Goal: Find contact information: Find contact information

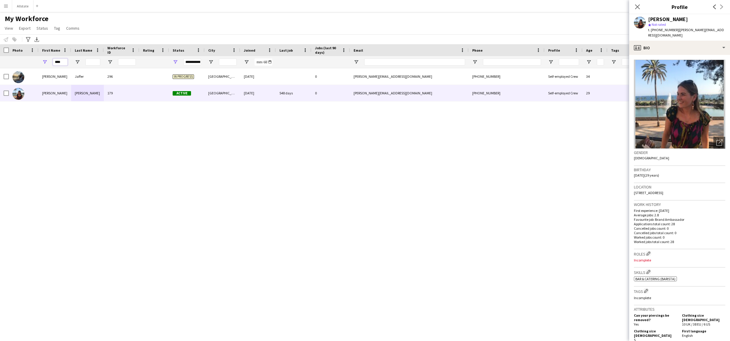
drag, startPoint x: 67, startPoint y: 63, endPoint x: 39, endPoint y: 62, distance: 27.9
click at [39, 62] on div "****" at bounding box center [55, 62] width 33 height 12
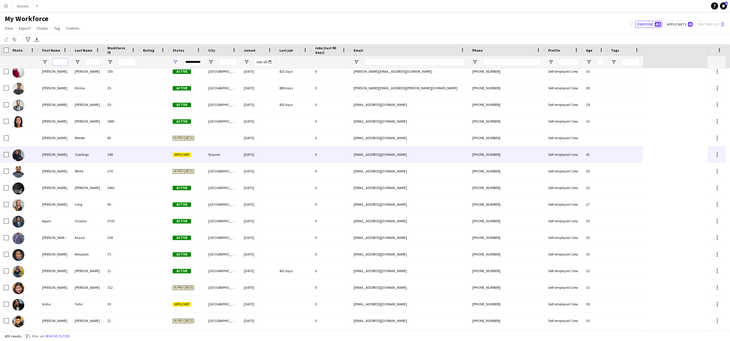
scroll to position [62, 0]
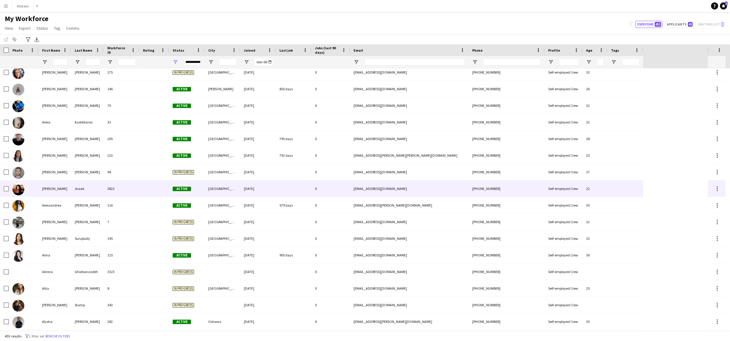
click at [51, 191] on div "[PERSON_NAME]" at bounding box center [55, 188] width 33 height 16
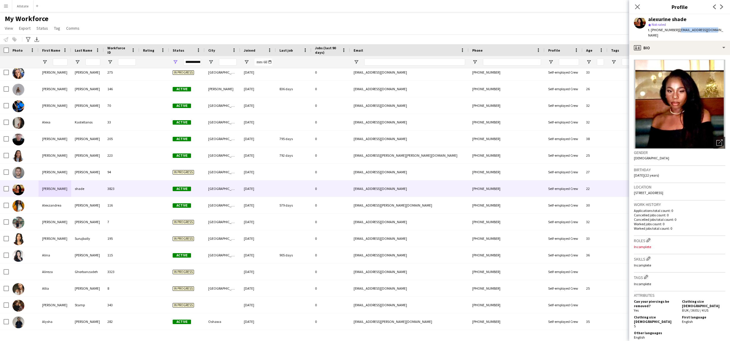
drag, startPoint x: 710, startPoint y: 31, endPoint x: 674, endPoint y: 32, distance: 35.6
click at [674, 32] on div "alexurine shade star Not rated t. [PHONE_NUMBER] | [EMAIL_ADDRESS][DOMAIN_NAME]" at bounding box center [679, 27] width 101 height 26
copy span "[EMAIL_ADDRESS][DOMAIN_NAME]"
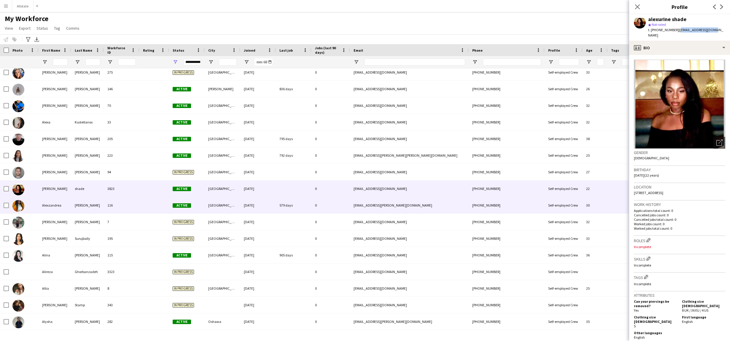
click at [109, 209] on div "116" at bounding box center [122, 205] width 36 height 16
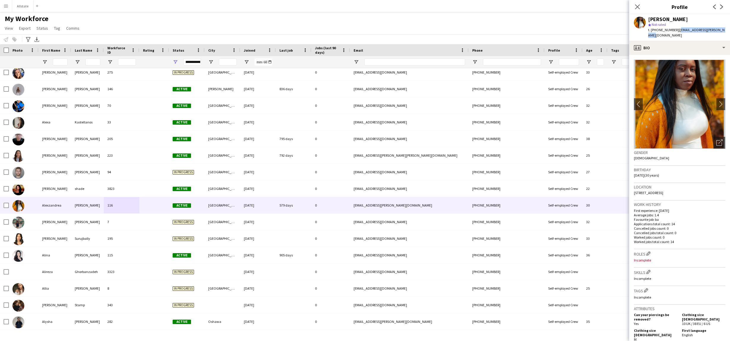
drag, startPoint x: 721, startPoint y: 31, endPoint x: 675, endPoint y: 33, distance: 46.0
click at [675, 33] on div "[PERSON_NAME] star Not rated t. [PHONE_NUMBER] | [EMAIL_ADDRESS][PERSON_NAME][D…" at bounding box center [679, 27] width 101 height 26
copy span "[EMAIL_ADDRESS][PERSON_NAME][DOMAIN_NAME]"
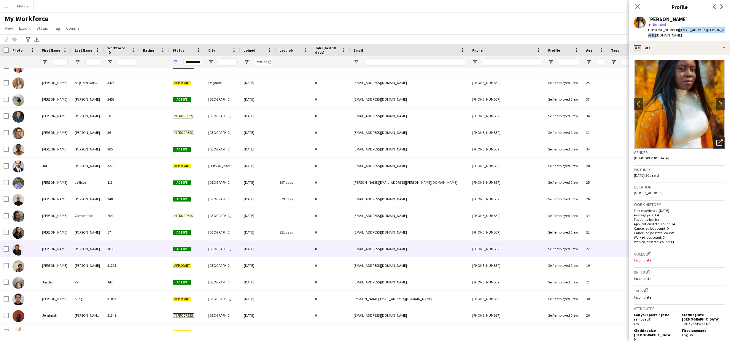
click at [98, 248] on div "[PERSON_NAME]" at bounding box center [87, 248] width 33 height 16
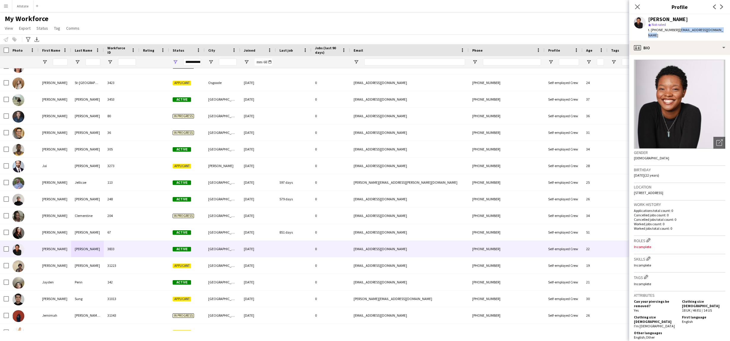
drag, startPoint x: 719, startPoint y: 30, endPoint x: 674, endPoint y: 32, distance: 44.8
click at [674, 32] on div "[PERSON_NAME] star Not rated t. [PHONE_NUMBER] | [EMAIL_ADDRESS][DOMAIN_NAME]" at bounding box center [679, 27] width 101 height 26
copy span "[EMAIL_ADDRESS][DOMAIN_NAME]"
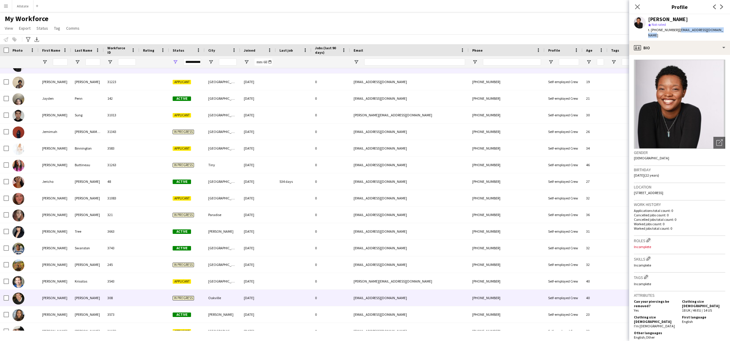
click at [82, 296] on div "[PERSON_NAME]" at bounding box center [87, 297] width 33 height 16
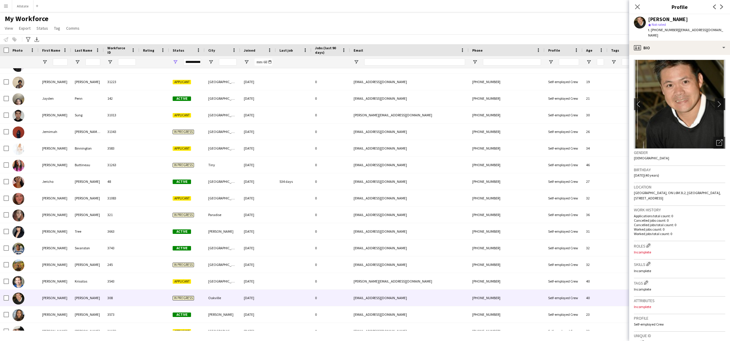
click at [717, 101] on app-icon "chevron-right" at bounding box center [720, 104] width 9 height 6
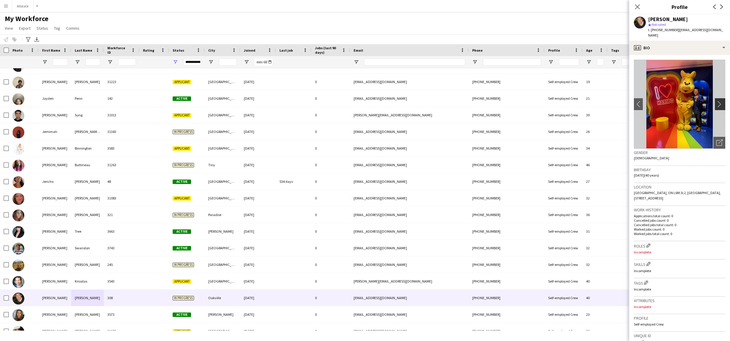
click at [717, 101] on app-icon "chevron-right" at bounding box center [720, 104] width 9 height 6
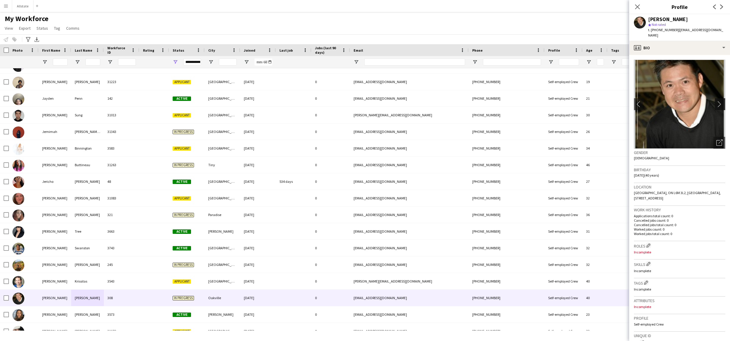
click at [717, 101] on app-icon "chevron-right" at bounding box center [720, 104] width 9 height 6
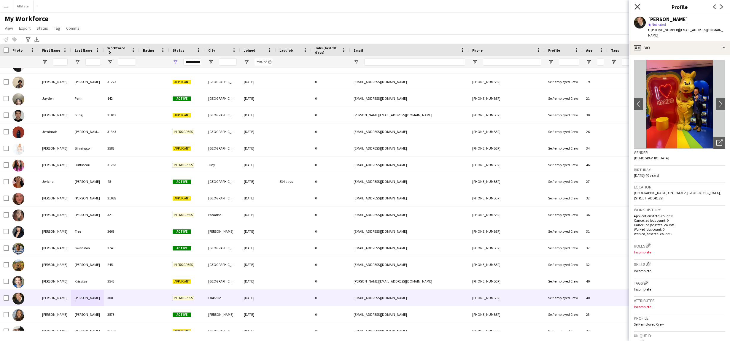
click at [638, 8] on icon "Close pop-in" at bounding box center [637, 7] width 6 height 6
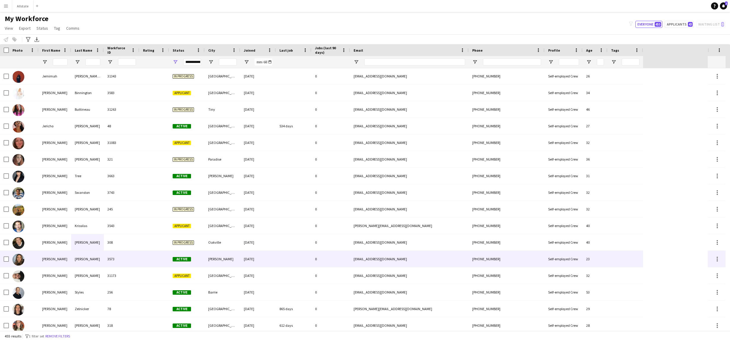
click at [318, 254] on div "0" at bounding box center [330, 259] width 39 height 16
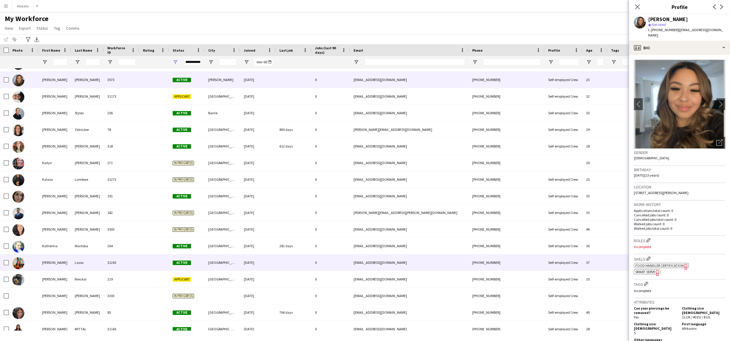
click at [318, 254] on div "0" at bounding box center [330, 262] width 39 height 16
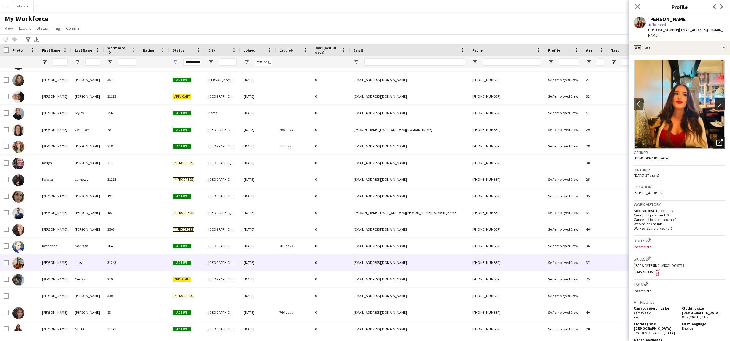
click at [716, 101] on app-icon "chevron-right" at bounding box center [720, 104] width 9 height 6
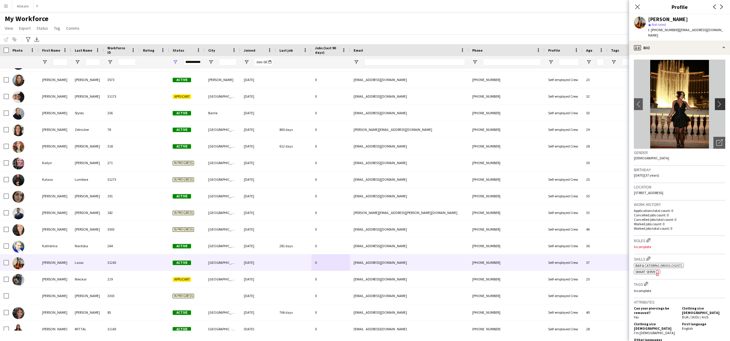
click at [716, 101] on app-icon "chevron-right" at bounding box center [720, 104] width 9 height 6
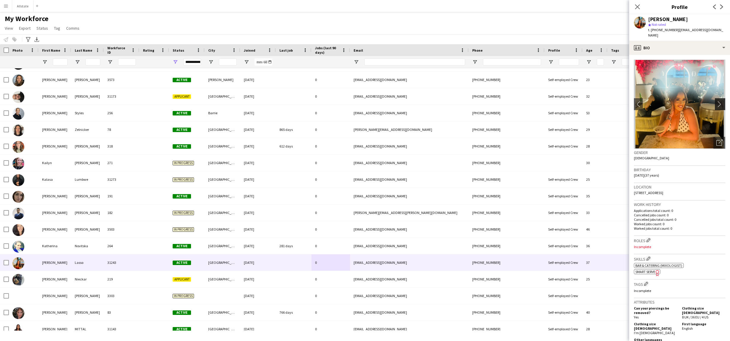
click at [716, 101] on app-icon "chevron-right" at bounding box center [720, 104] width 9 height 6
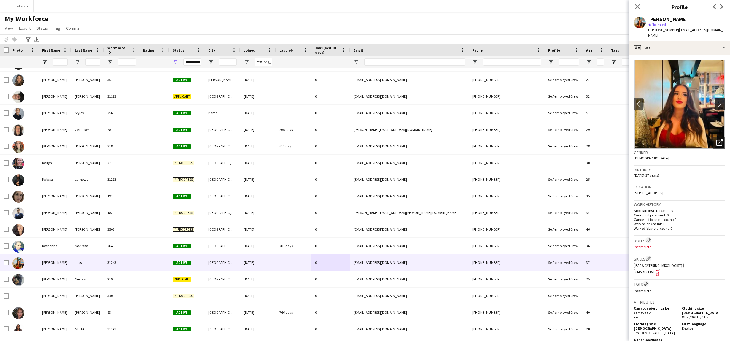
click at [716, 101] on app-icon "chevron-right" at bounding box center [720, 104] width 9 height 6
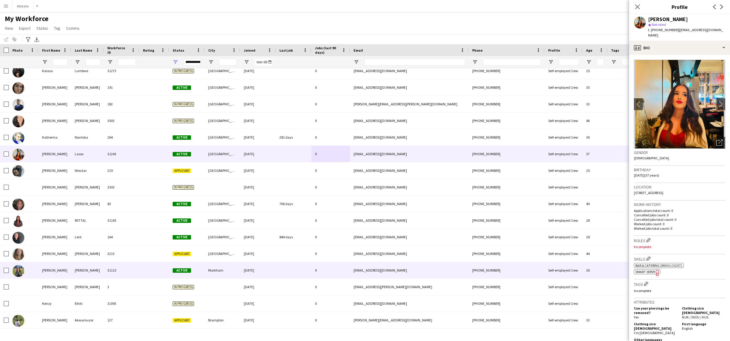
click at [346, 268] on div "0" at bounding box center [330, 270] width 39 height 16
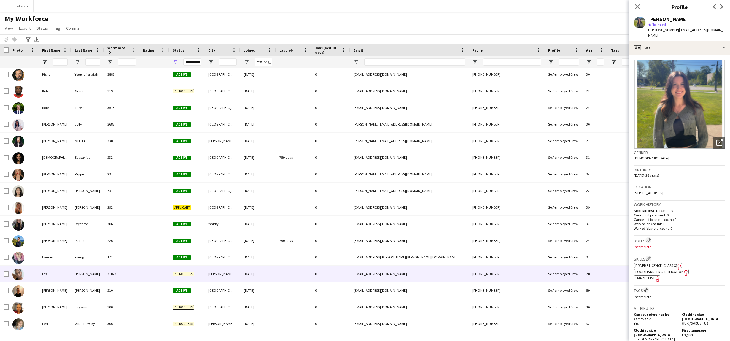
click at [339, 265] on div "0" at bounding box center [330, 273] width 39 height 16
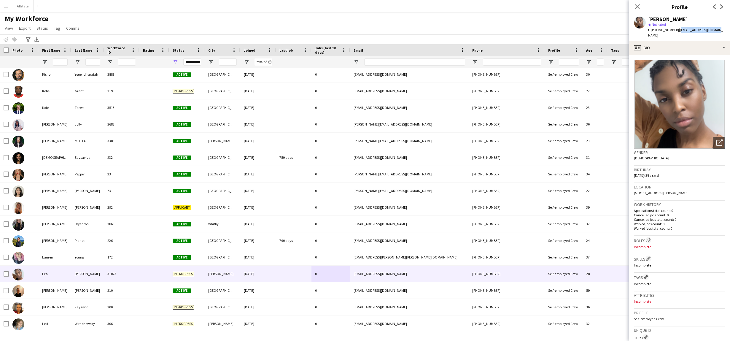
drag, startPoint x: 713, startPoint y: 31, endPoint x: 674, endPoint y: 31, distance: 38.3
click at [674, 31] on div "[PERSON_NAME] star Not rated t. [PHONE_NUMBER] | [EMAIL_ADDRESS][DOMAIN_NAME]" at bounding box center [679, 27] width 101 height 26
copy span "[EMAIL_ADDRESS][DOMAIN_NAME]"
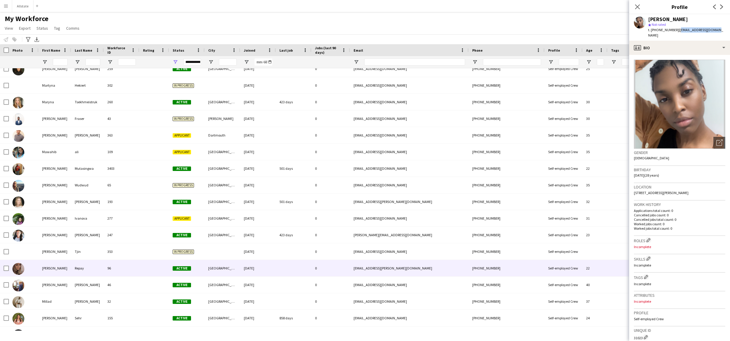
click at [112, 266] on div "96" at bounding box center [122, 268] width 36 height 16
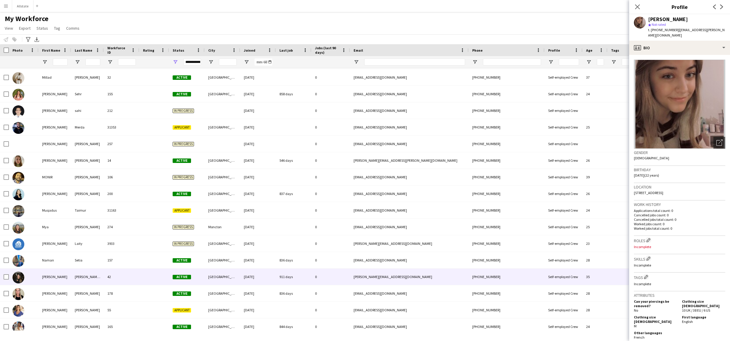
click at [110, 274] on div "42" at bounding box center [122, 276] width 36 height 16
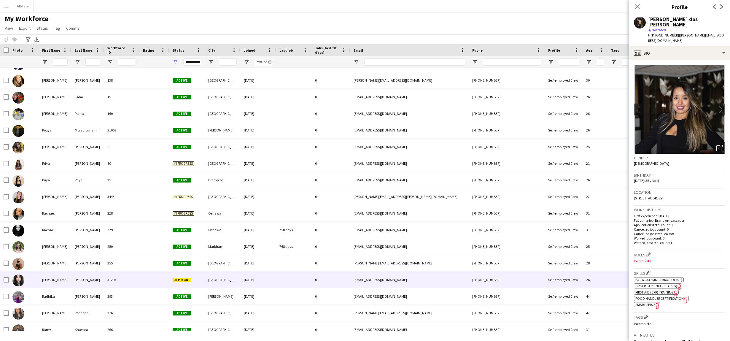
click at [110, 274] on div "31293" at bounding box center [122, 279] width 36 height 16
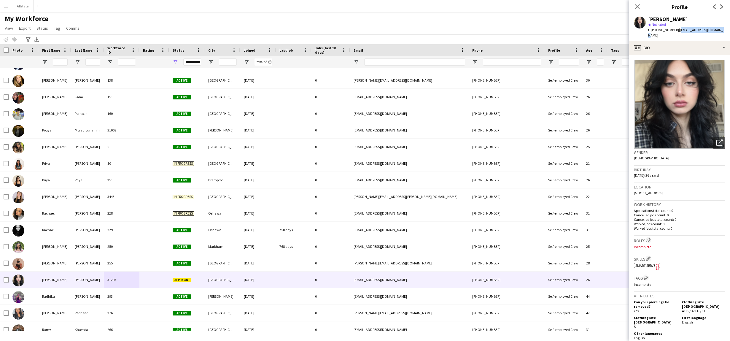
drag, startPoint x: 713, startPoint y: 30, endPoint x: 674, endPoint y: 31, distance: 39.2
click at [674, 31] on div "[PERSON_NAME] star Not rated t. [PHONE_NUMBER] | [EMAIL_ADDRESS][DOMAIN_NAME]" at bounding box center [679, 27] width 101 height 26
copy span "[EMAIL_ADDRESS][DOMAIN_NAME]"
click at [635, 8] on icon at bounding box center [637, 7] width 6 height 6
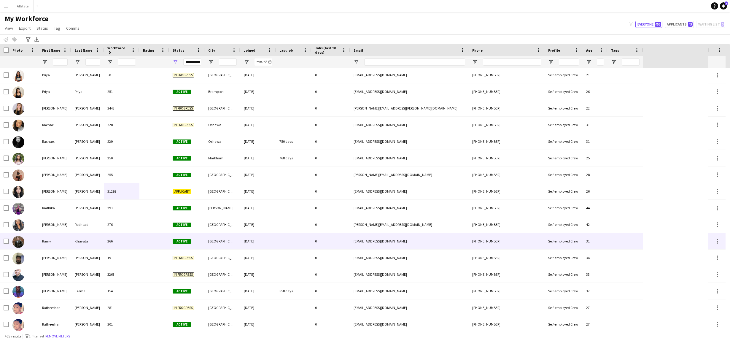
scroll to position [5638, 0]
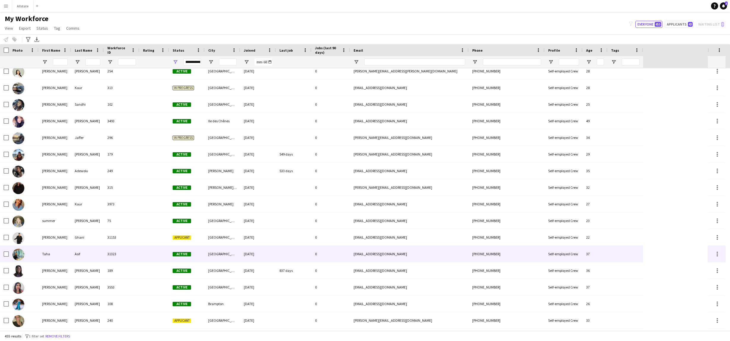
click at [93, 248] on div "Asif" at bounding box center [87, 254] width 33 height 16
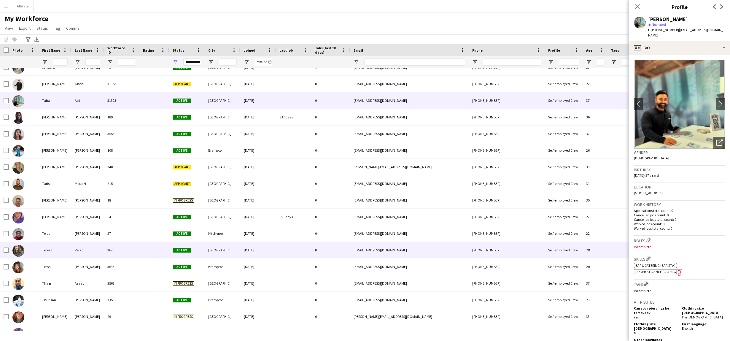
click at [93, 248] on div "Zetko" at bounding box center [87, 250] width 33 height 16
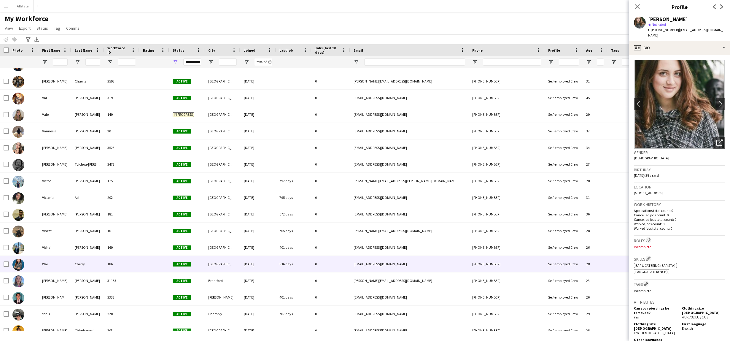
click at [92, 265] on div "Cherry" at bounding box center [87, 264] width 33 height 16
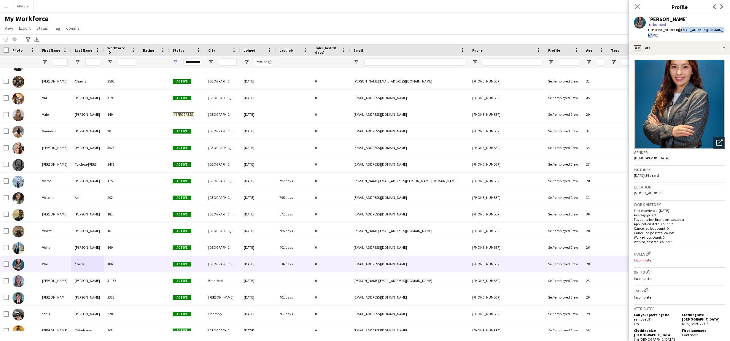
drag, startPoint x: 716, startPoint y: 30, endPoint x: 675, endPoint y: 32, distance: 41.6
click at [675, 32] on div "[PERSON_NAME] star Not rated t. [PHONE_NUMBER] | [EMAIL_ADDRESS][DOMAIN_NAME]" at bounding box center [679, 27] width 101 height 26
copy span "[EMAIL_ADDRESS][DOMAIN_NAME]"
